Goal: Information Seeking & Learning: Learn about a topic

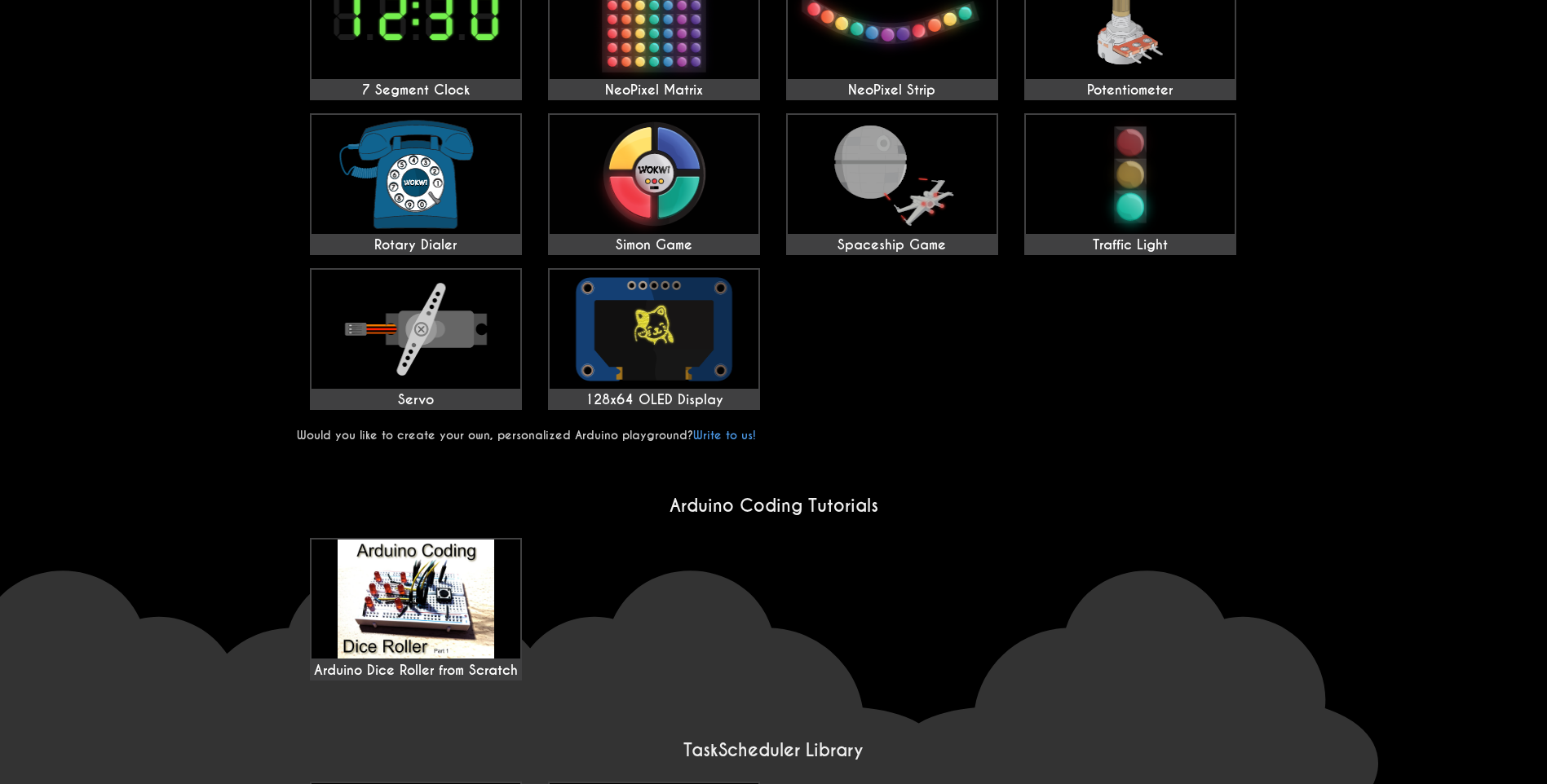
scroll to position [815, 0]
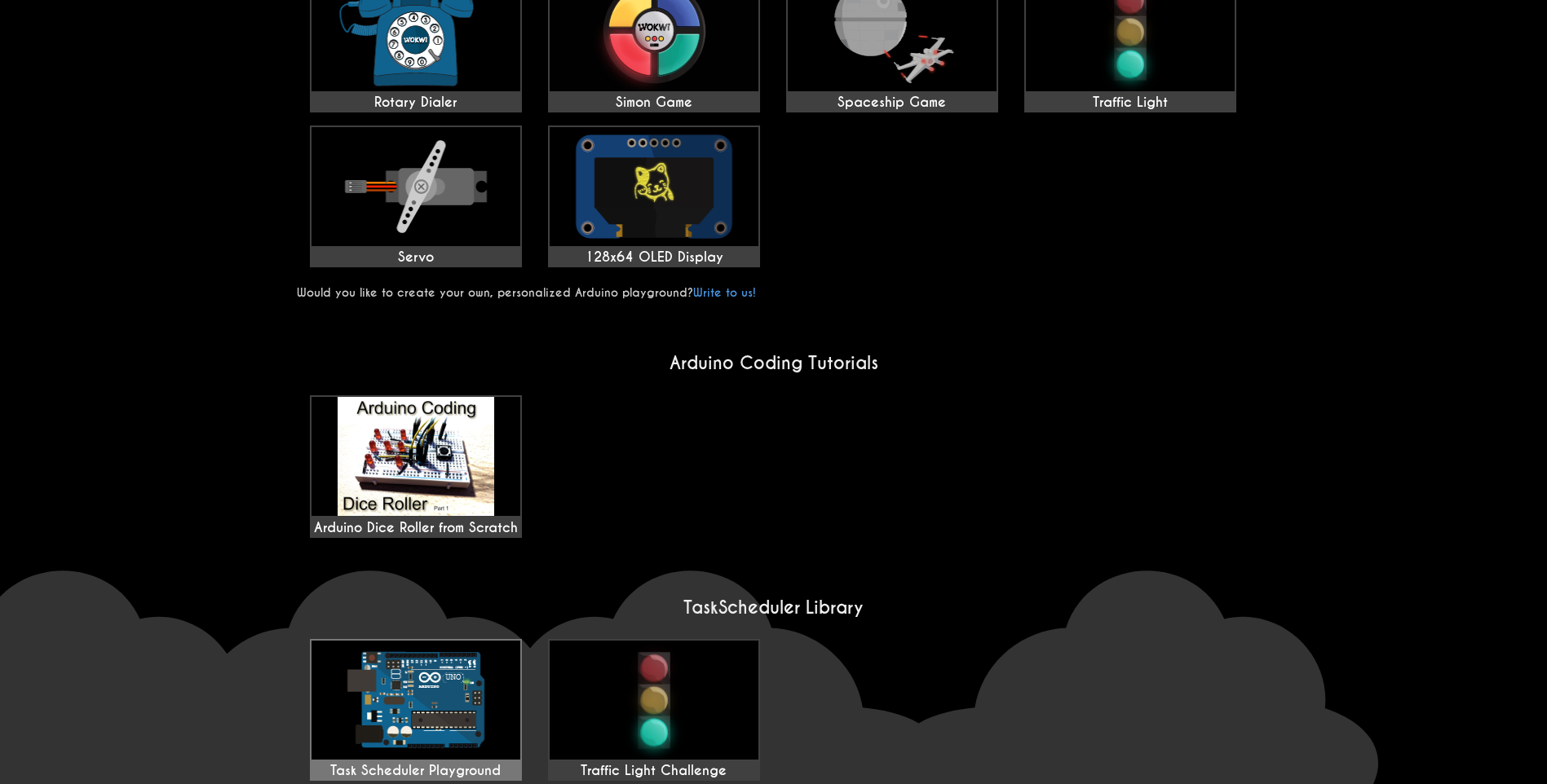
click at [432, 763] on div "Task Scheduler Playground" at bounding box center [416, 771] width 209 height 16
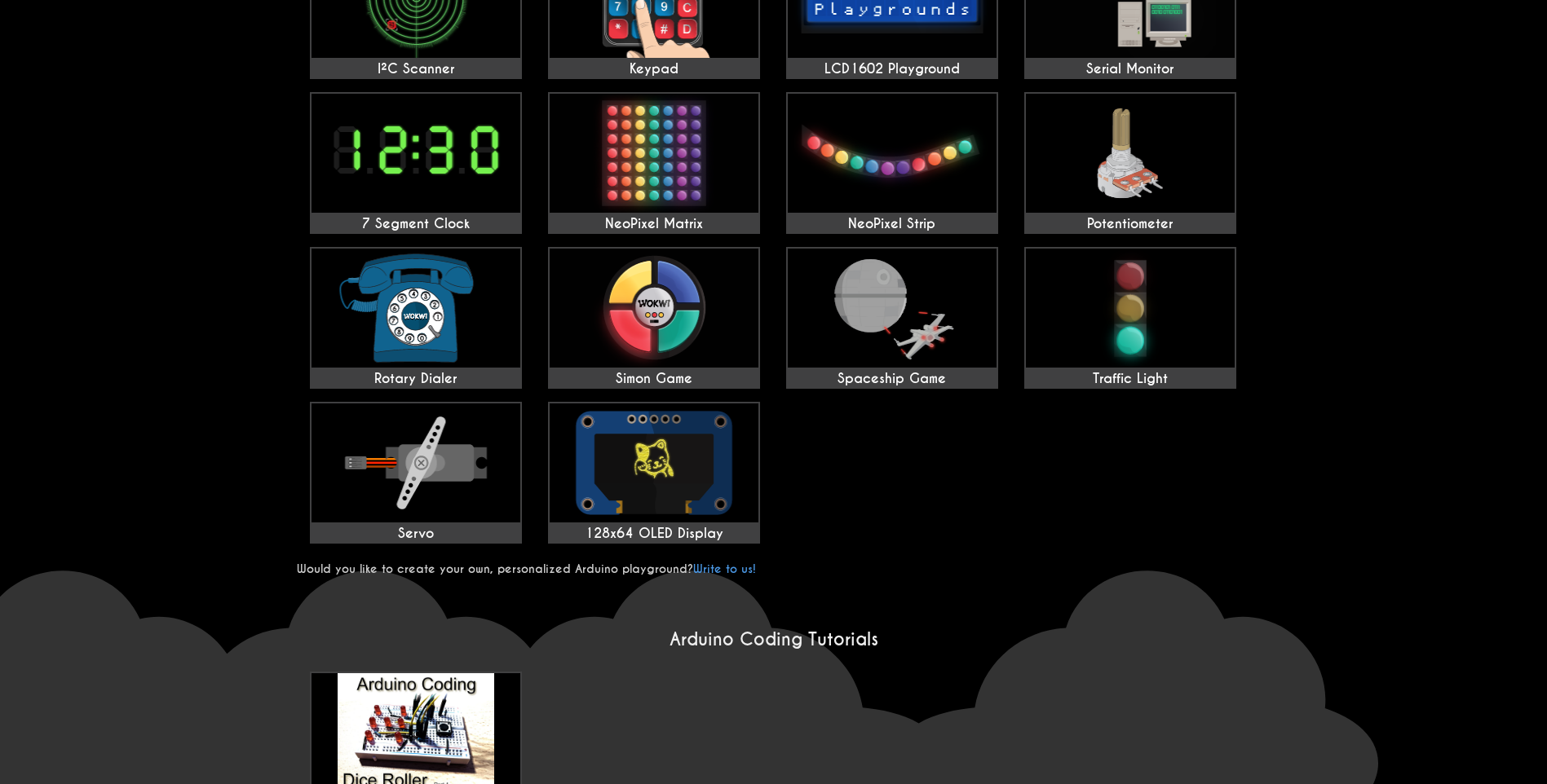
scroll to position [538, 0]
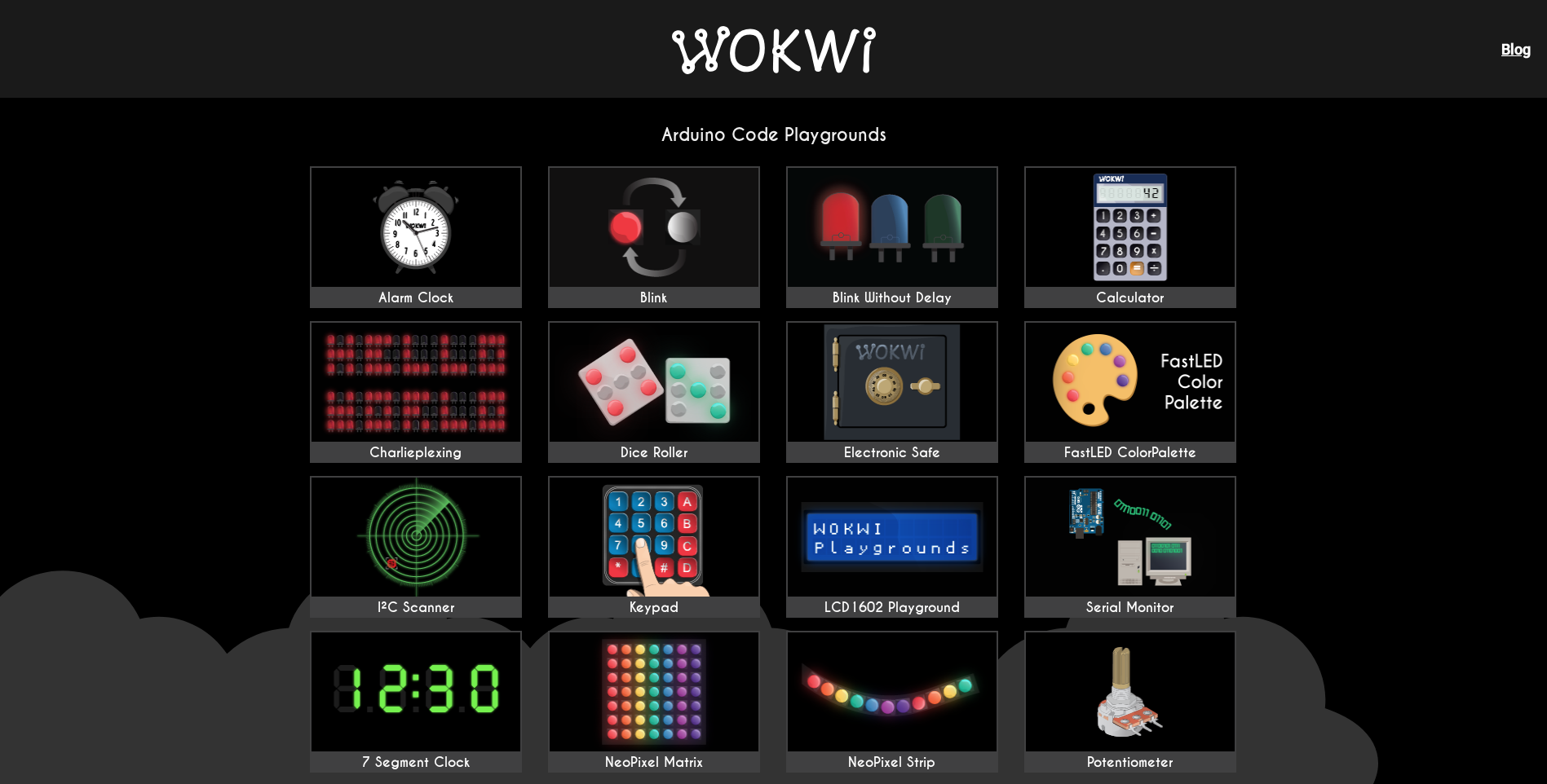
click at [724, 693] on img at bounding box center [654, 692] width 209 height 119
click at [848, 45] on img at bounding box center [774, 50] width 204 height 48
click at [827, 54] on img at bounding box center [774, 50] width 204 height 48
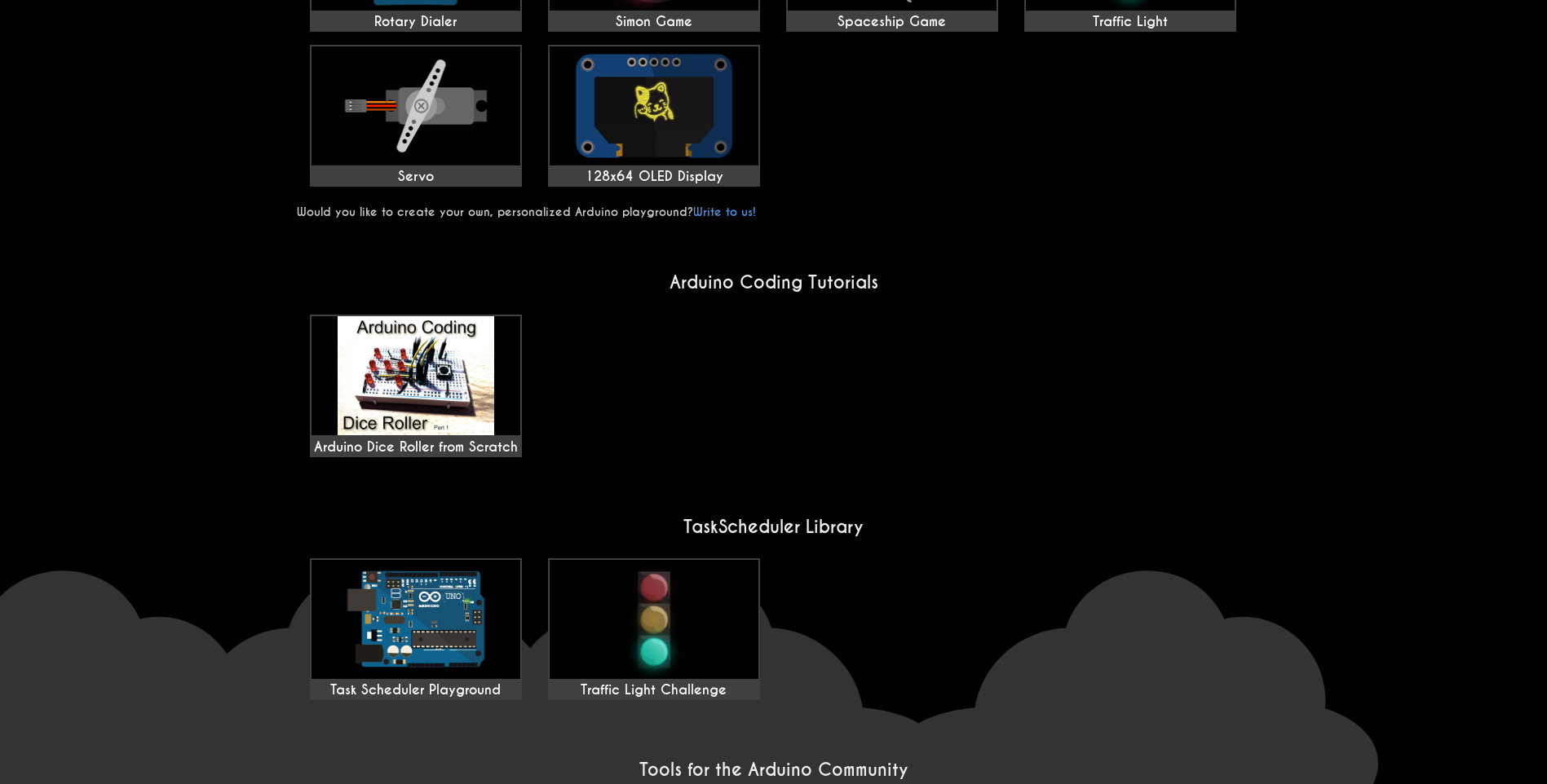
scroll to position [1082, 0]
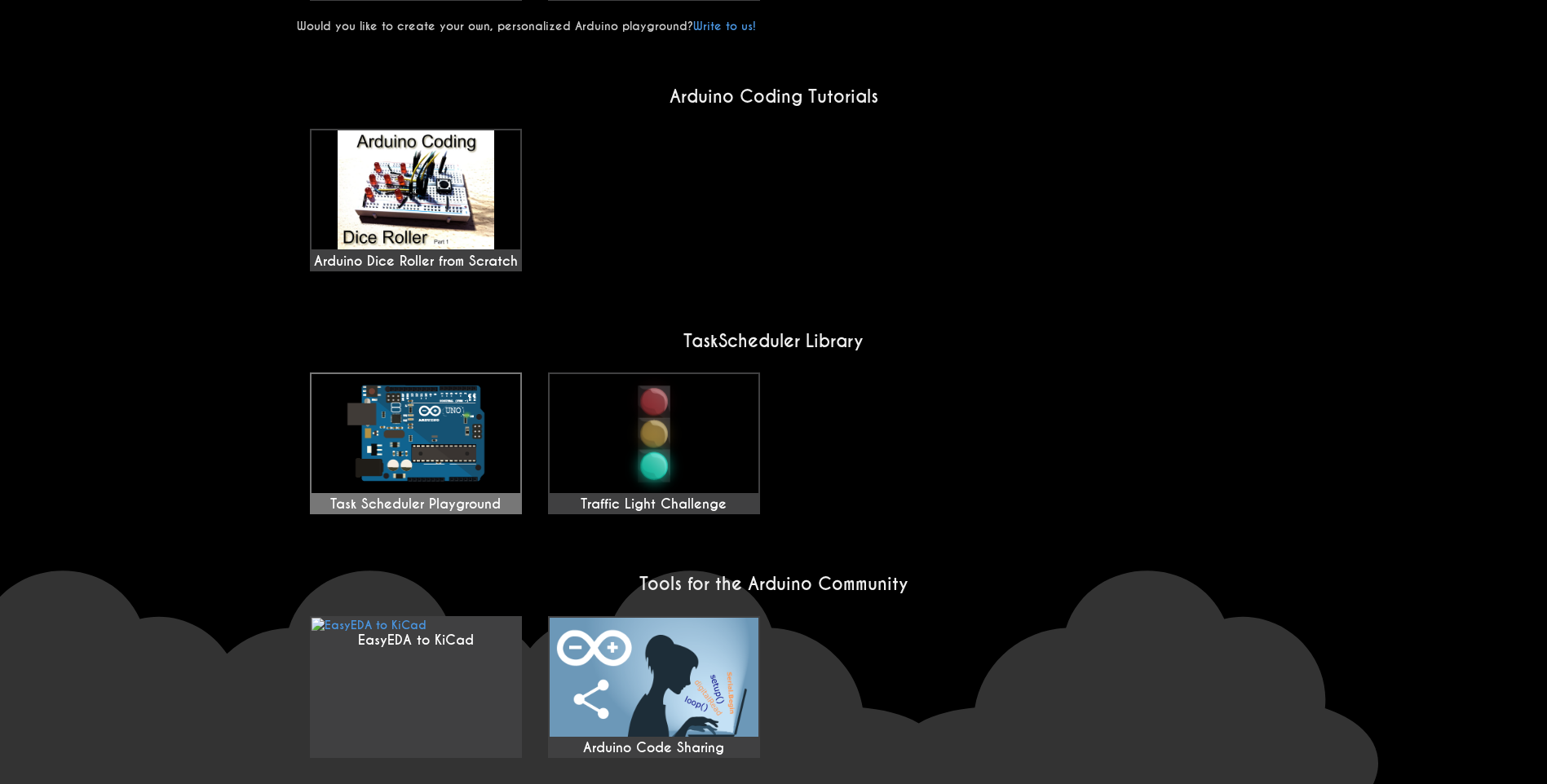
click at [493, 374] on img at bounding box center [416, 434] width 209 height 119
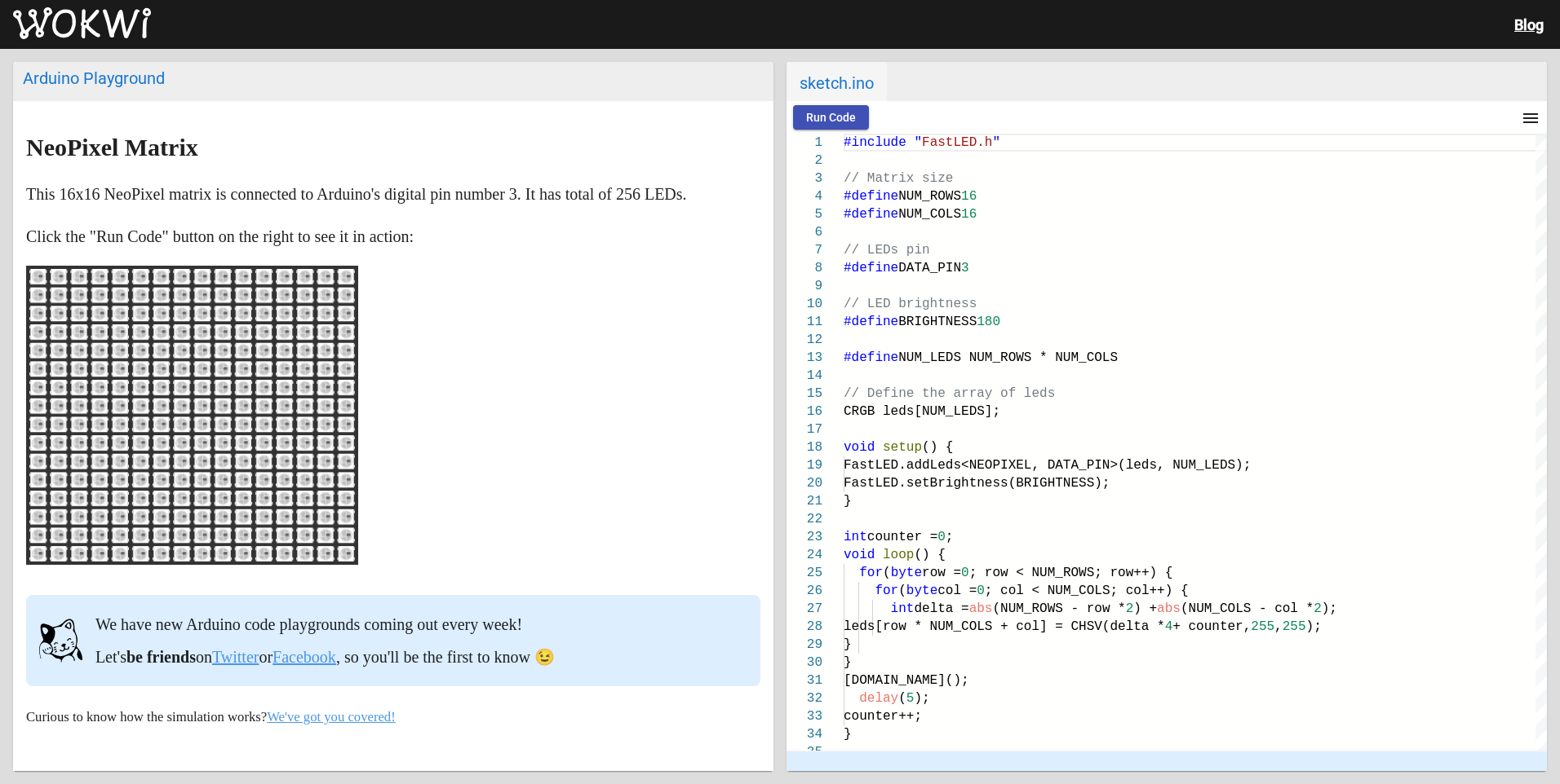
click at [209, 344] on rect at bounding box center [192, 415] width 326 height 293
drag, startPoint x: 275, startPoint y: 454, endPoint x: 282, endPoint y: 467, distance: 14.8
click at [282, 466] on icon at bounding box center [192, 415] width 326 height 293
drag, startPoint x: 289, startPoint y: 474, endPoint x: 301, endPoint y: 487, distance: 17.7
click at [301, 487] on rect at bounding box center [192, 415] width 326 height 293
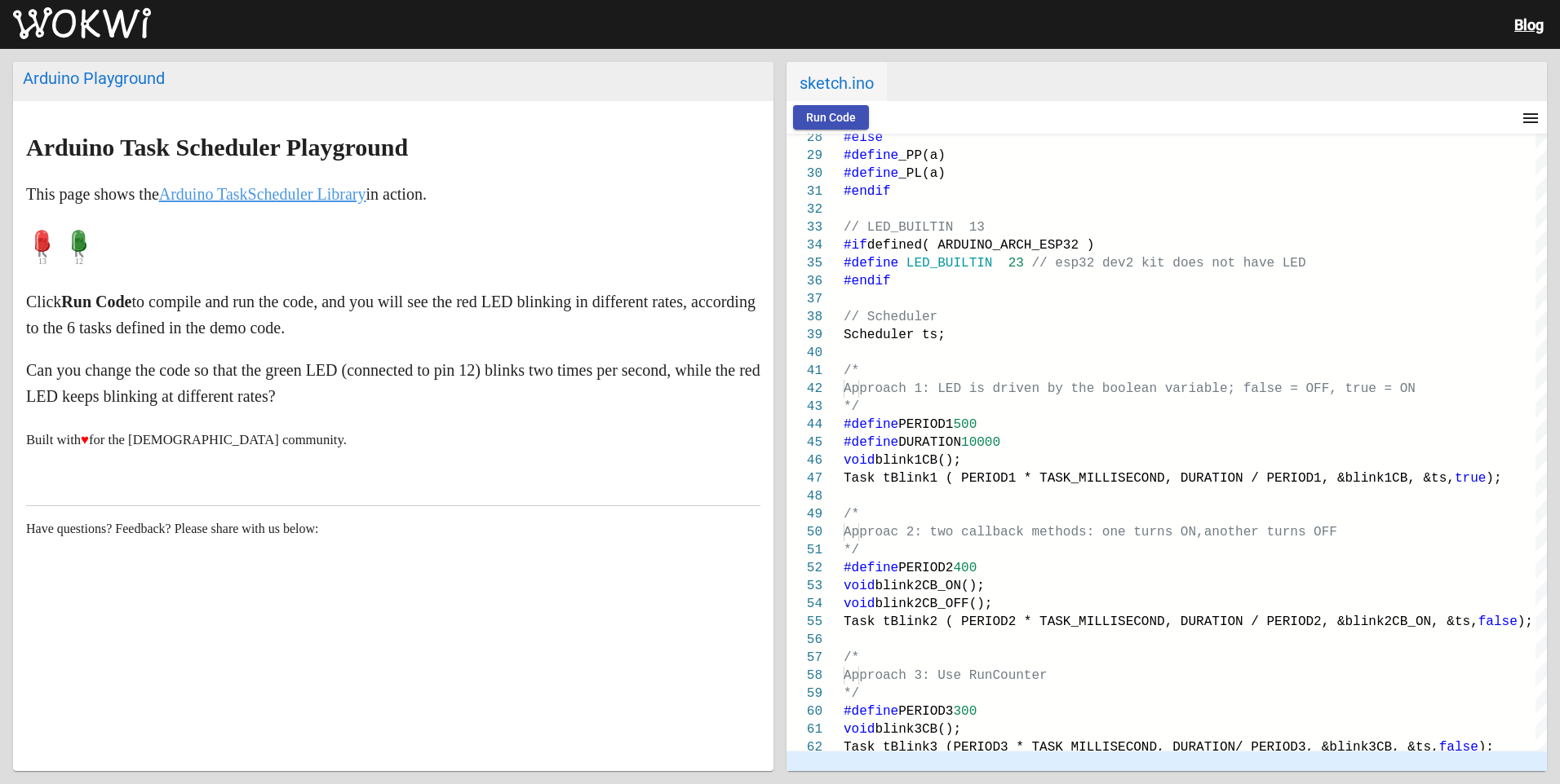
click at [856, 113] on button "Run Code" at bounding box center [830, 117] width 76 height 24
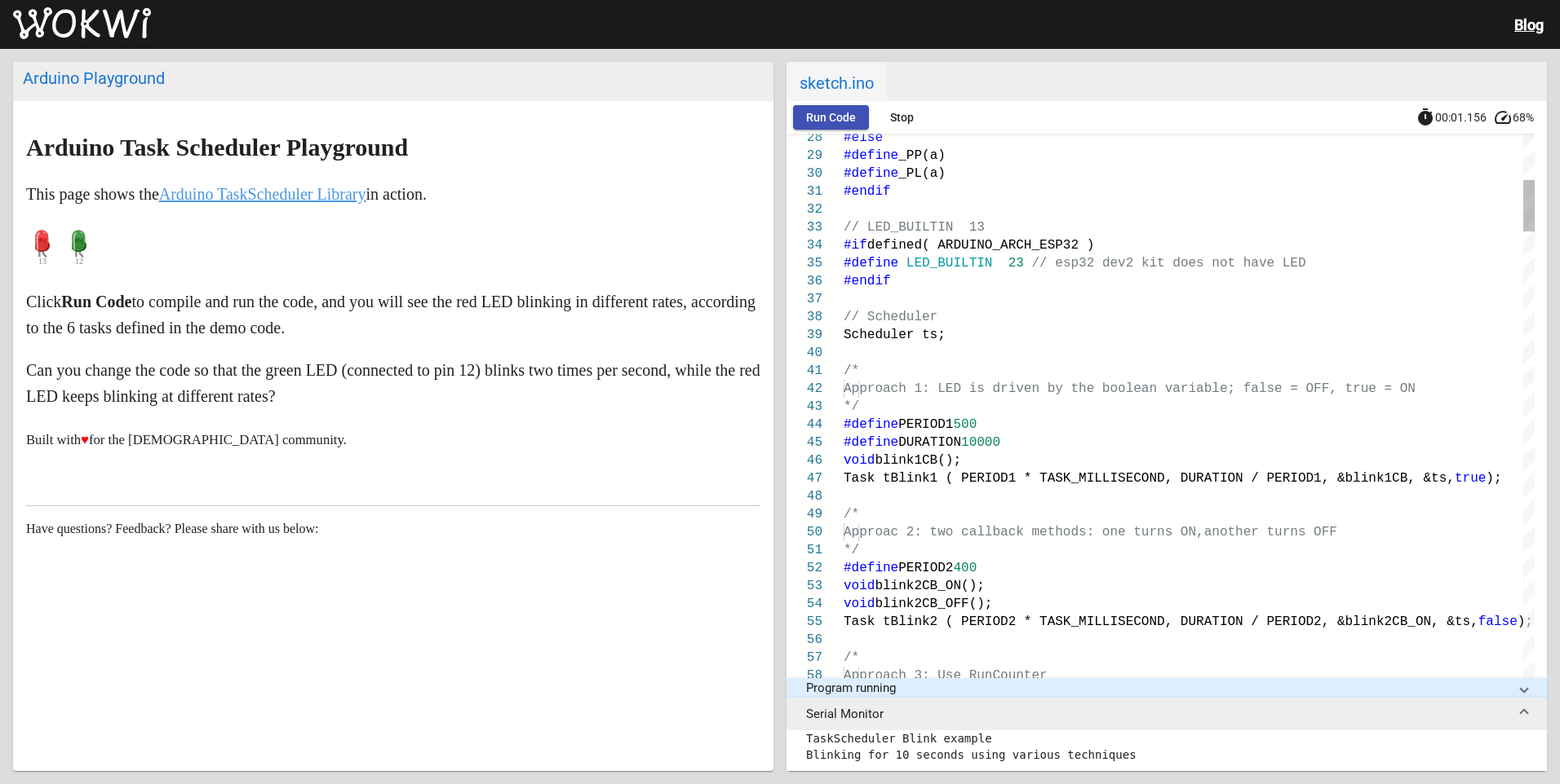
click at [810, 117] on span "Run Code" at bounding box center [830, 117] width 50 height 13
